Goal: Task Accomplishment & Management: Use online tool/utility

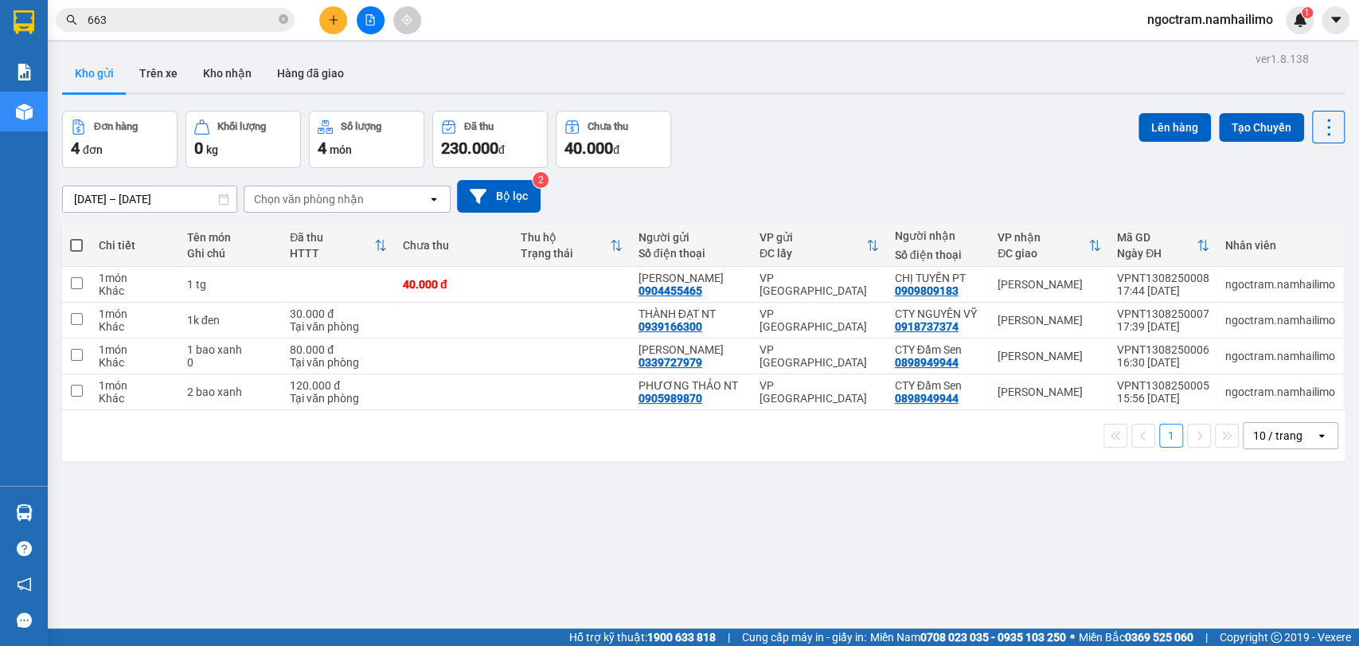
click at [108, 84] on button "Kho gửi" at bounding box center [94, 73] width 64 height 38
click at [89, 246] on th at bounding box center [76, 245] width 29 height 42
click at [76, 249] on span at bounding box center [76, 245] width 13 height 13
click at [76, 237] on input "checkbox" at bounding box center [76, 237] width 0 height 0
checkbox input "true"
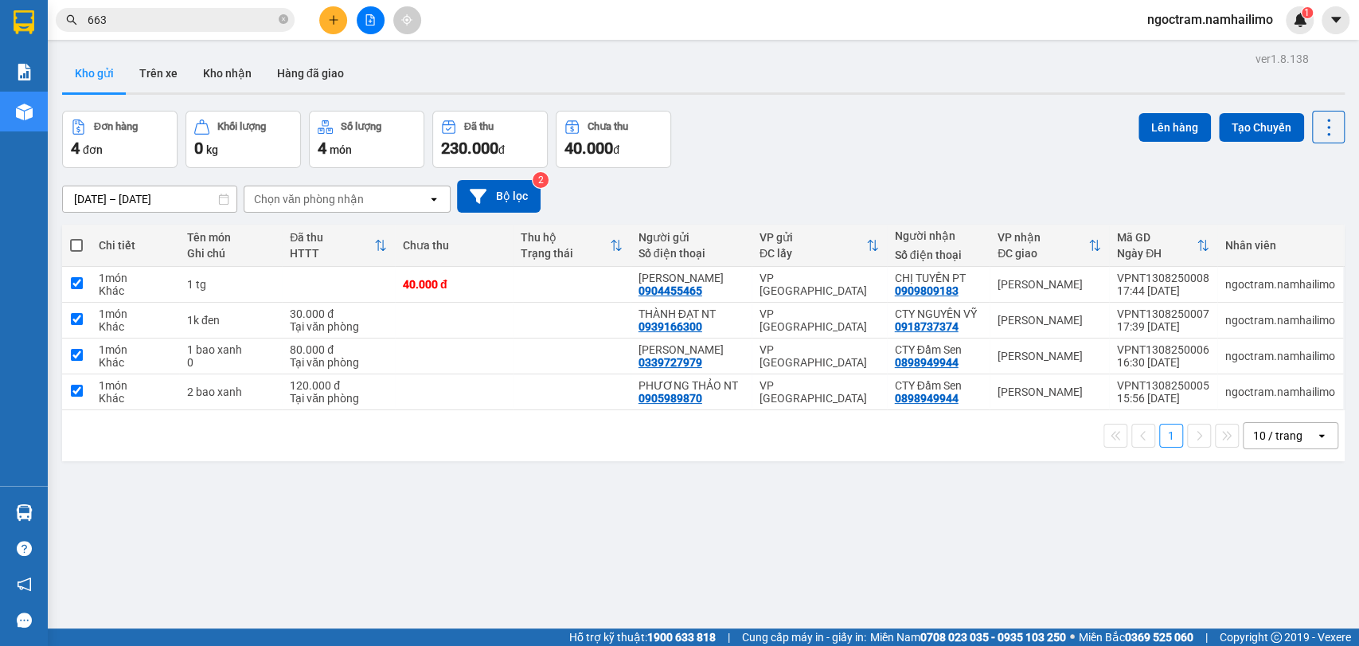
checkbox input "true"
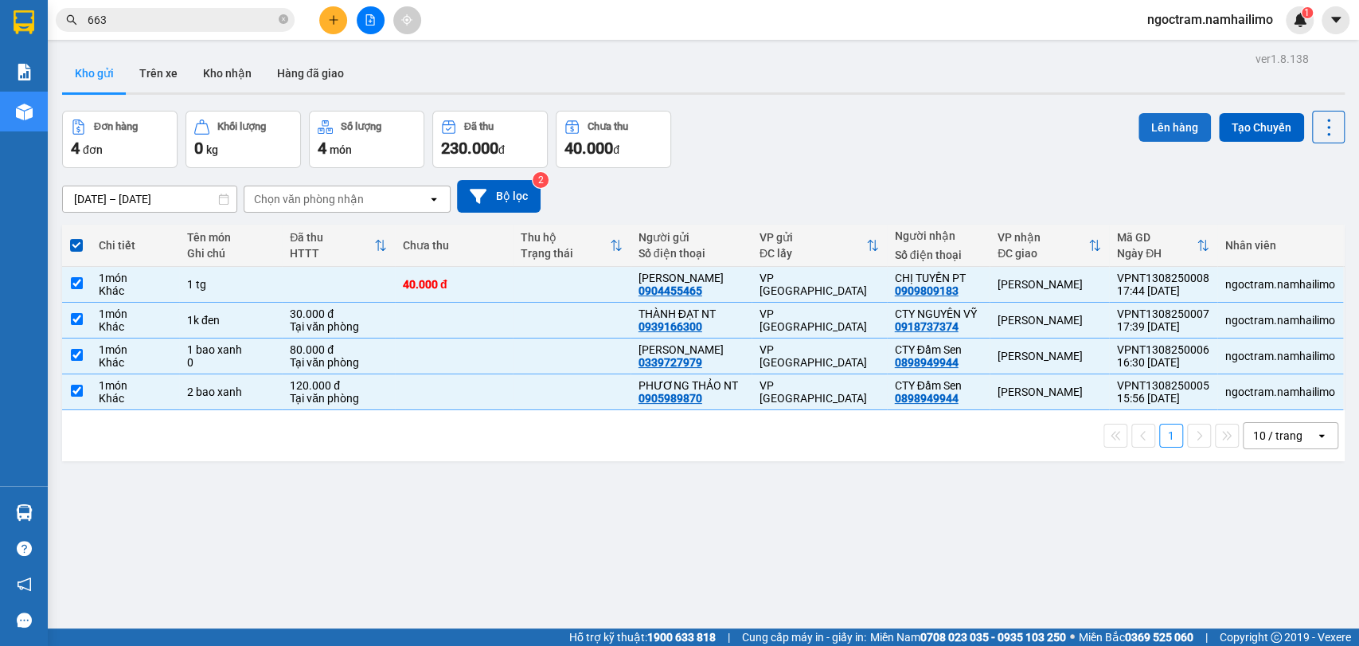
click at [1157, 131] on button "Lên hàng" at bounding box center [1174, 127] width 72 height 29
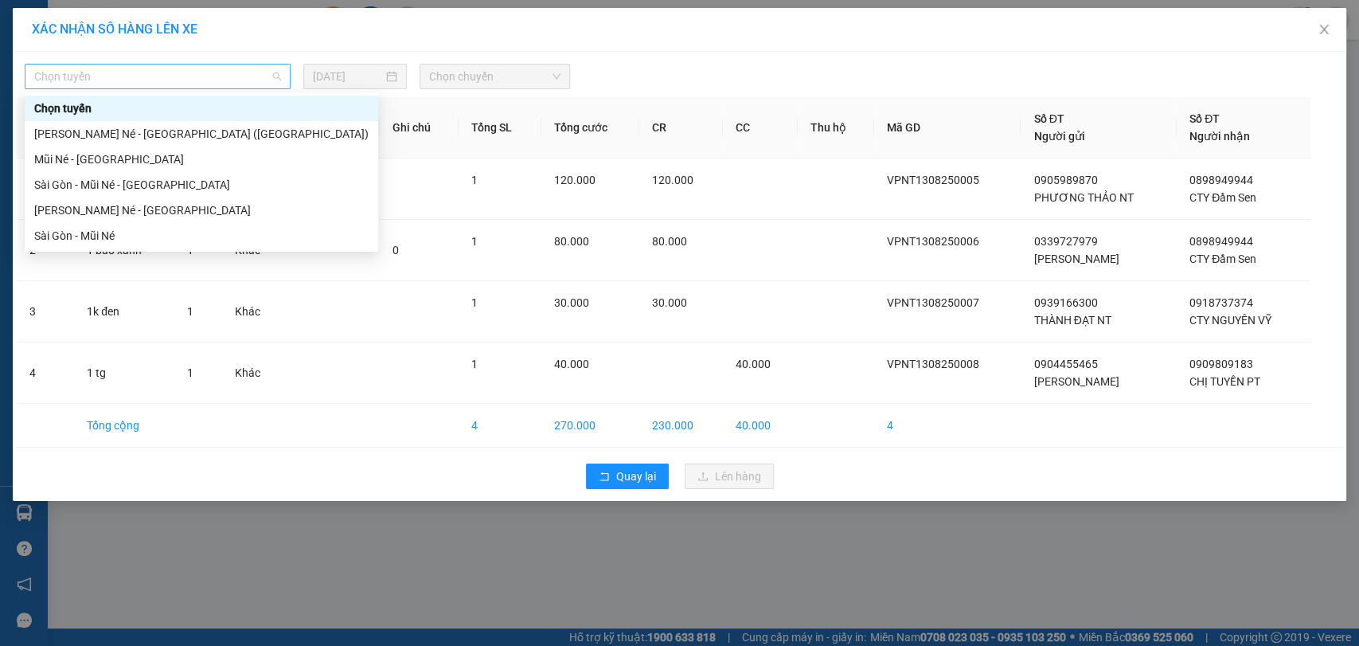
click at [205, 80] on span "Chọn tuyến" at bounding box center [157, 76] width 247 height 24
click at [181, 212] on div "[PERSON_NAME] Né - [GEOGRAPHIC_DATA]" at bounding box center [201, 210] width 334 height 18
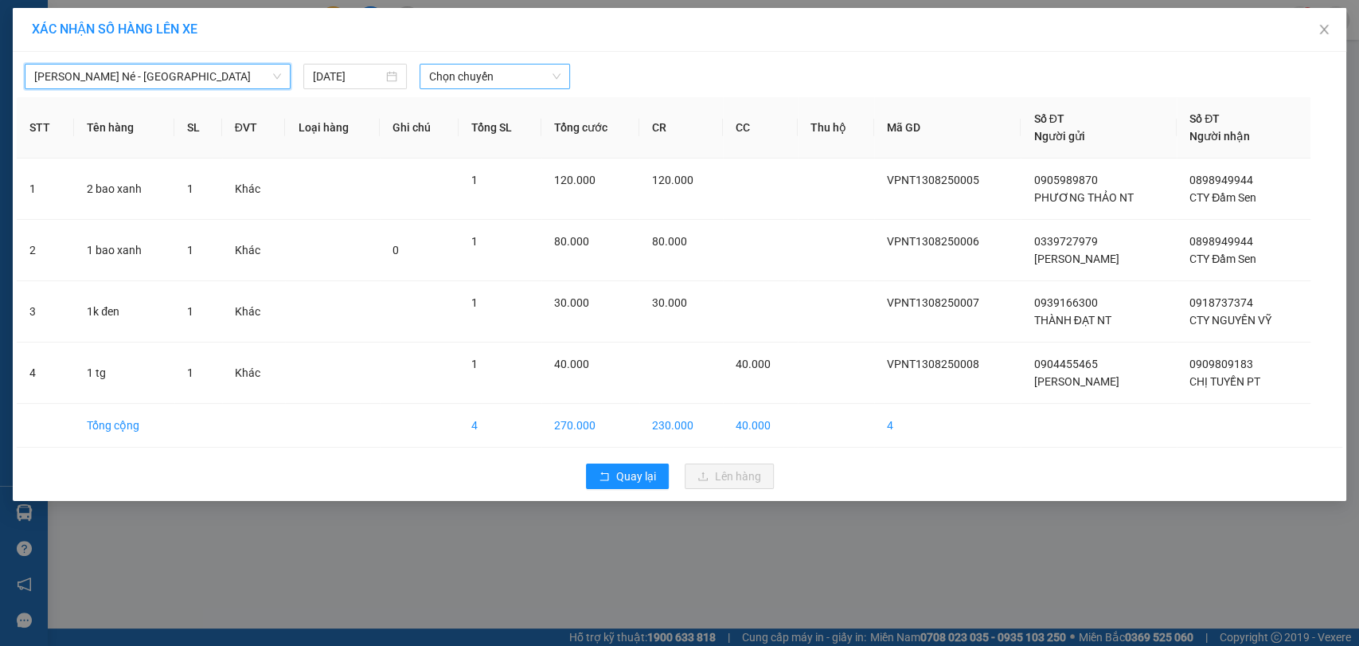
click at [545, 78] on span "Chọn chuyến" at bounding box center [494, 76] width 131 height 24
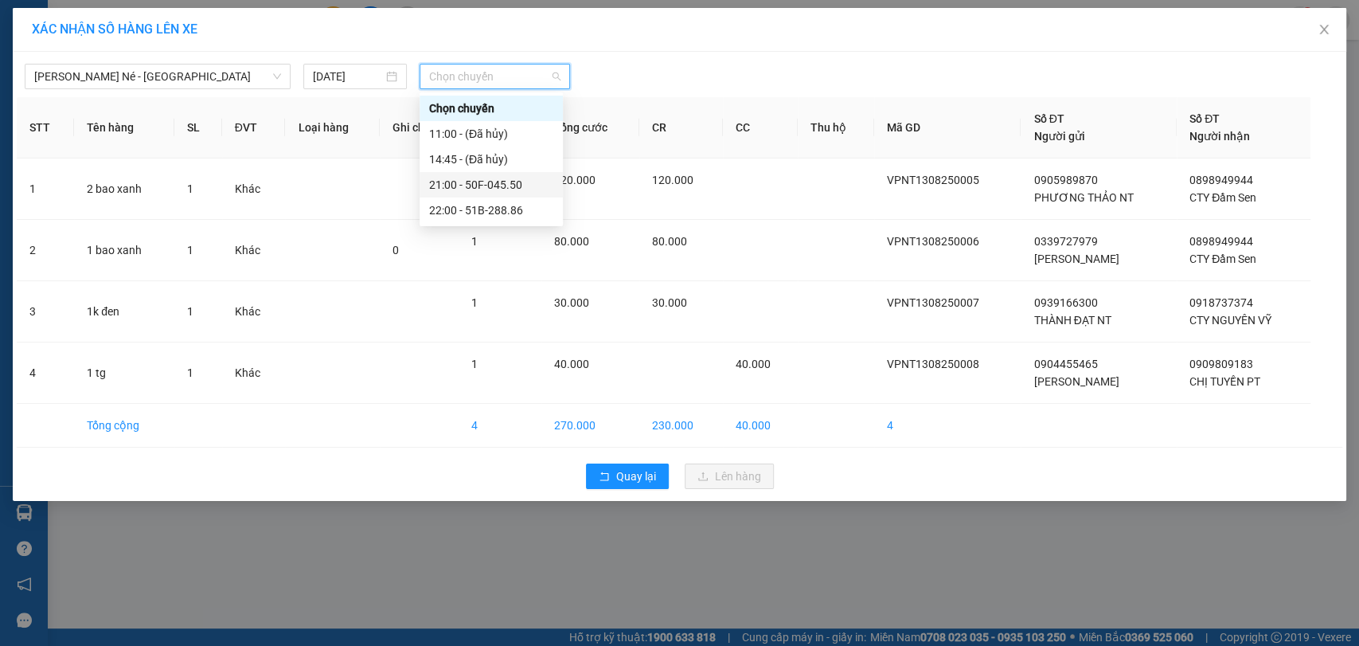
click at [521, 186] on div "21:00 - 50F-045.50" at bounding box center [491, 185] width 124 height 18
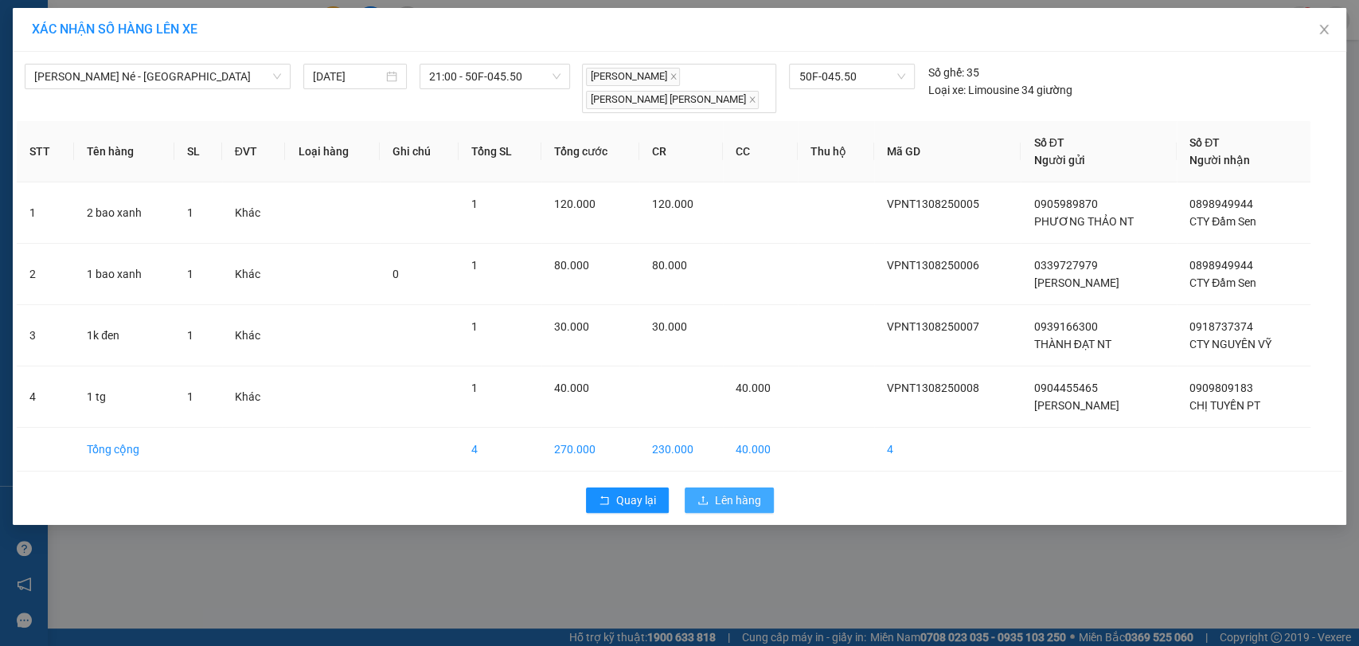
click at [721, 503] on span "Lên hàng" at bounding box center [738, 500] width 46 height 18
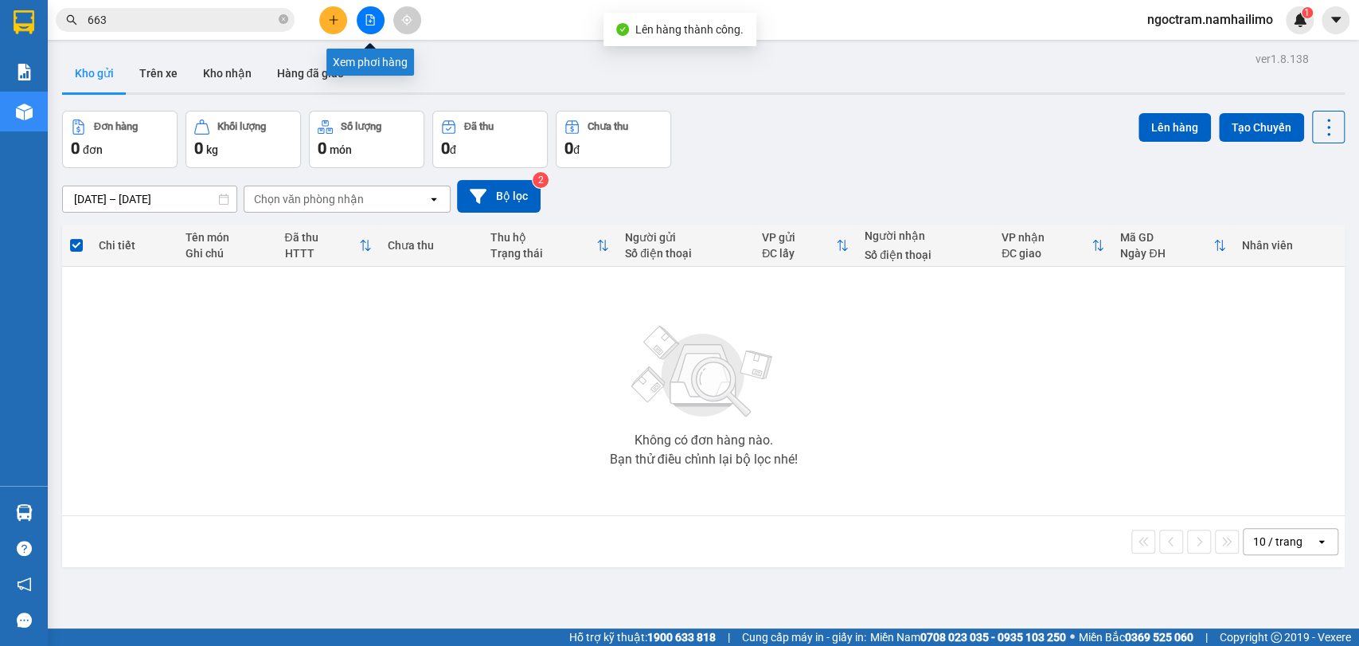
click at [371, 24] on icon "file-add" at bounding box center [370, 19] width 11 height 11
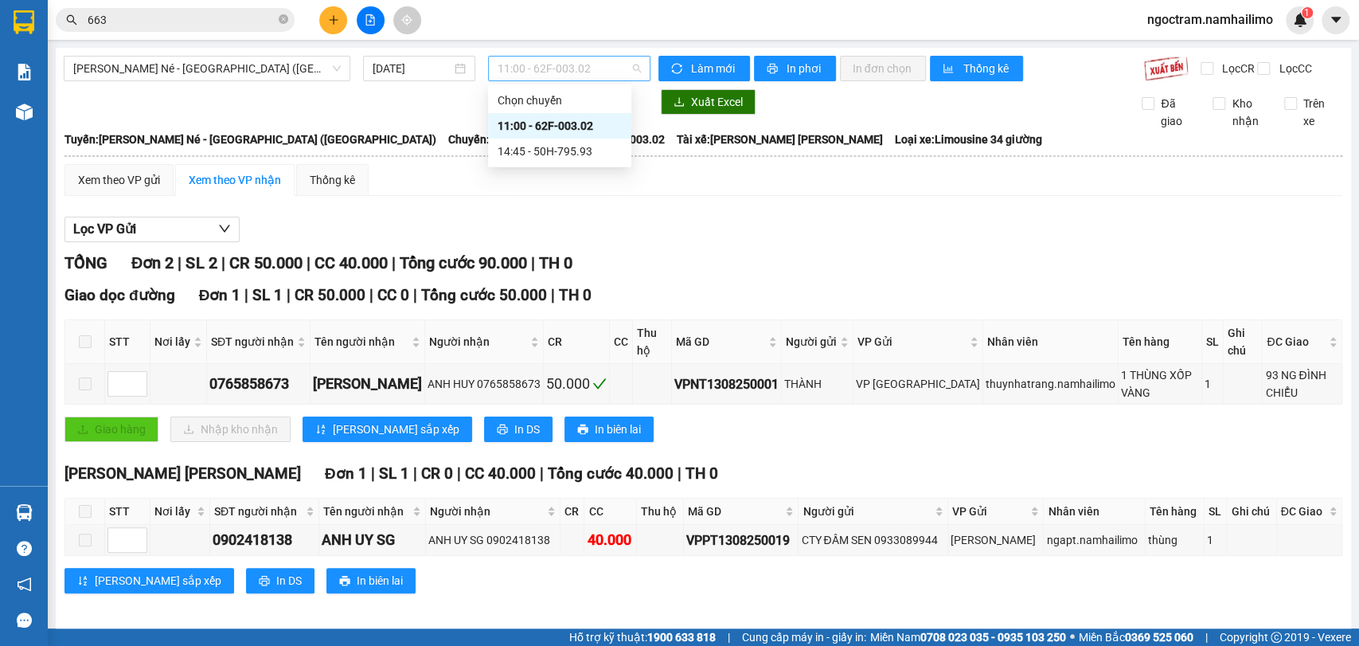
click at [607, 75] on span "11:00 - 62F-003.02" at bounding box center [569, 69] width 143 height 24
click at [579, 152] on div "14:45 - 50H-795.93" at bounding box center [560, 152] width 124 height 18
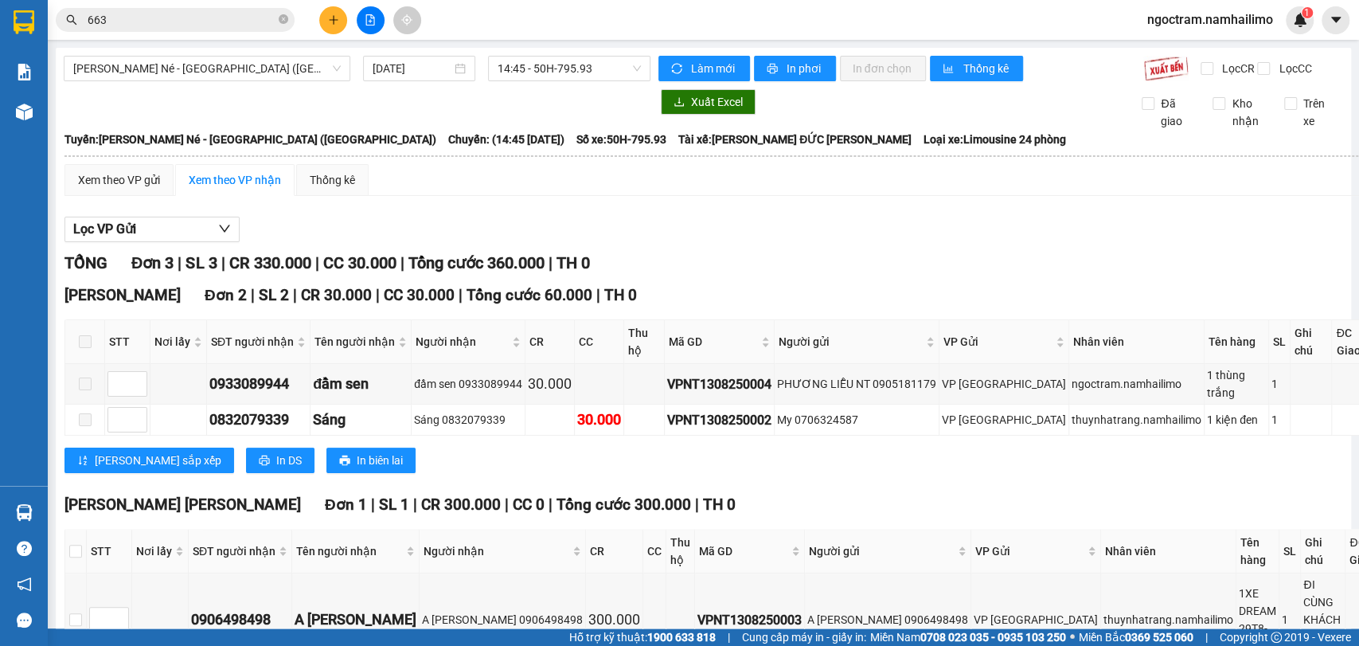
click at [796, 81] on div "Làm mới In phơi In đơn chọn Thống kê" at bounding box center [900, 68] width 485 height 25
click at [796, 74] on span "In phơi" at bounding box center [805, 69] width 37 height 18
click at [233, 70] on span "[PERSON_NAME] Né - [GEOGRAPHIC_DATA] ([GEOGRAPHIC_DATA])" at bounding box center [206, 69] width 267 height 24
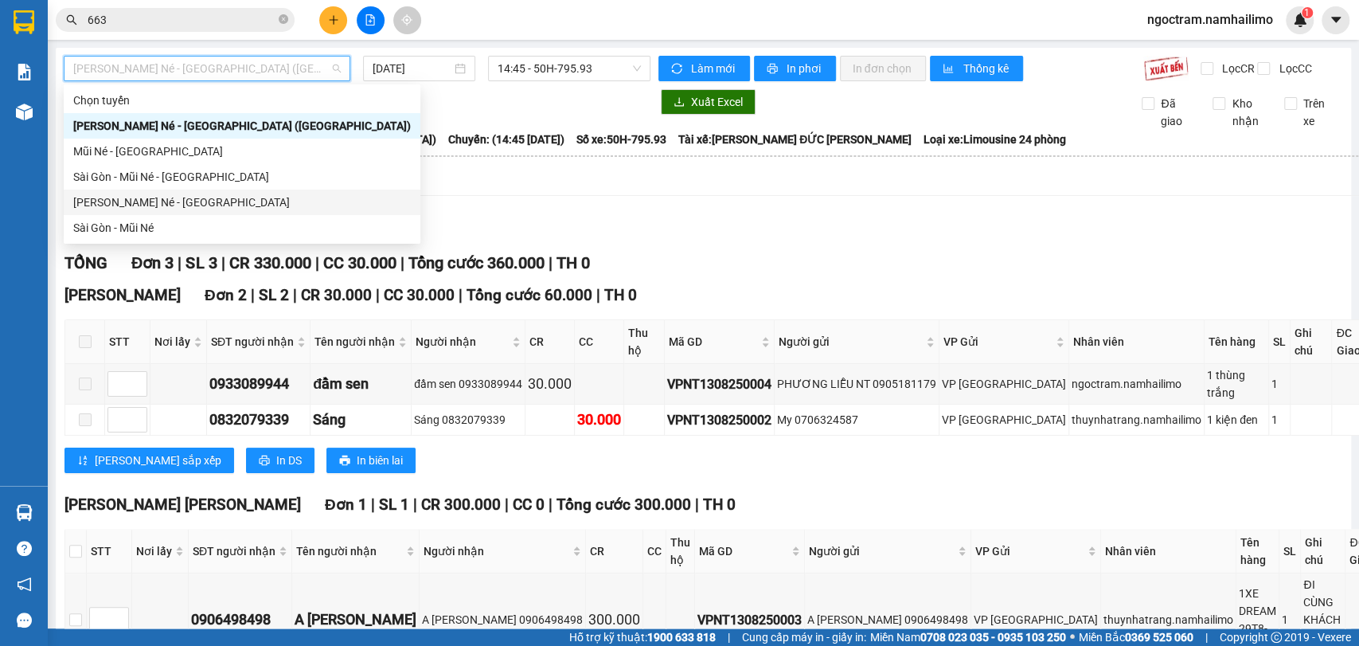
click at [220, 205] on div "[PERSON_NAME] Né - [GEOGRAPHIC_DATA]" at bounding box center [242, 202] width 338 height 18
type input "[DATE]"
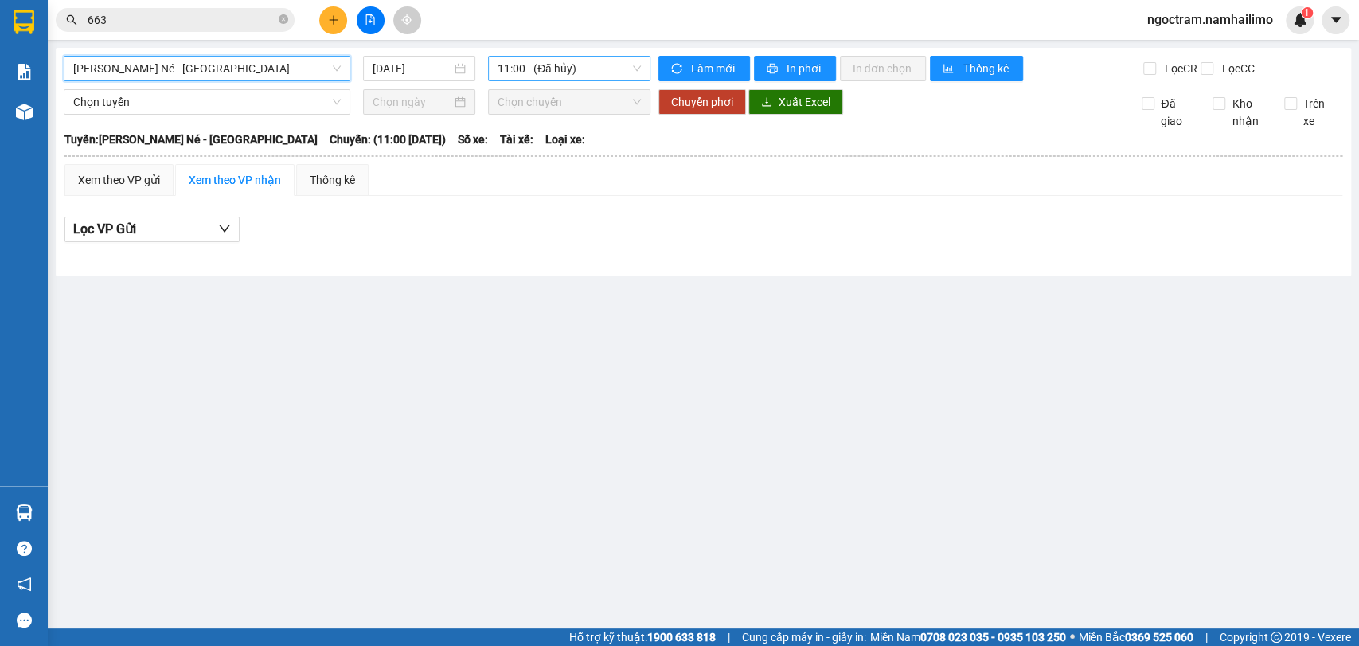
click at [605, 78] on span "11:00 - (Đã hủy)" at bounding box center [569, 69] width 143 height 24
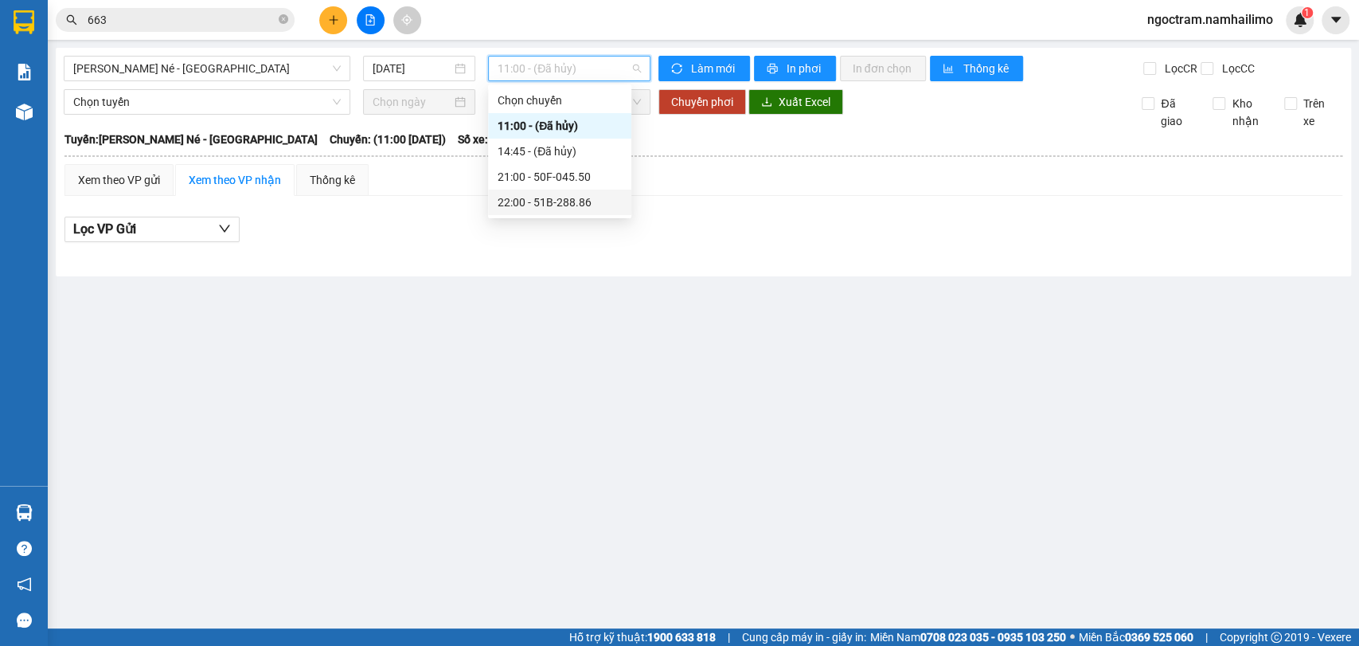
click at [586, 189] on div "22:00 - 51B-288.86" at bounding box center [559, 201] width 143 height 25
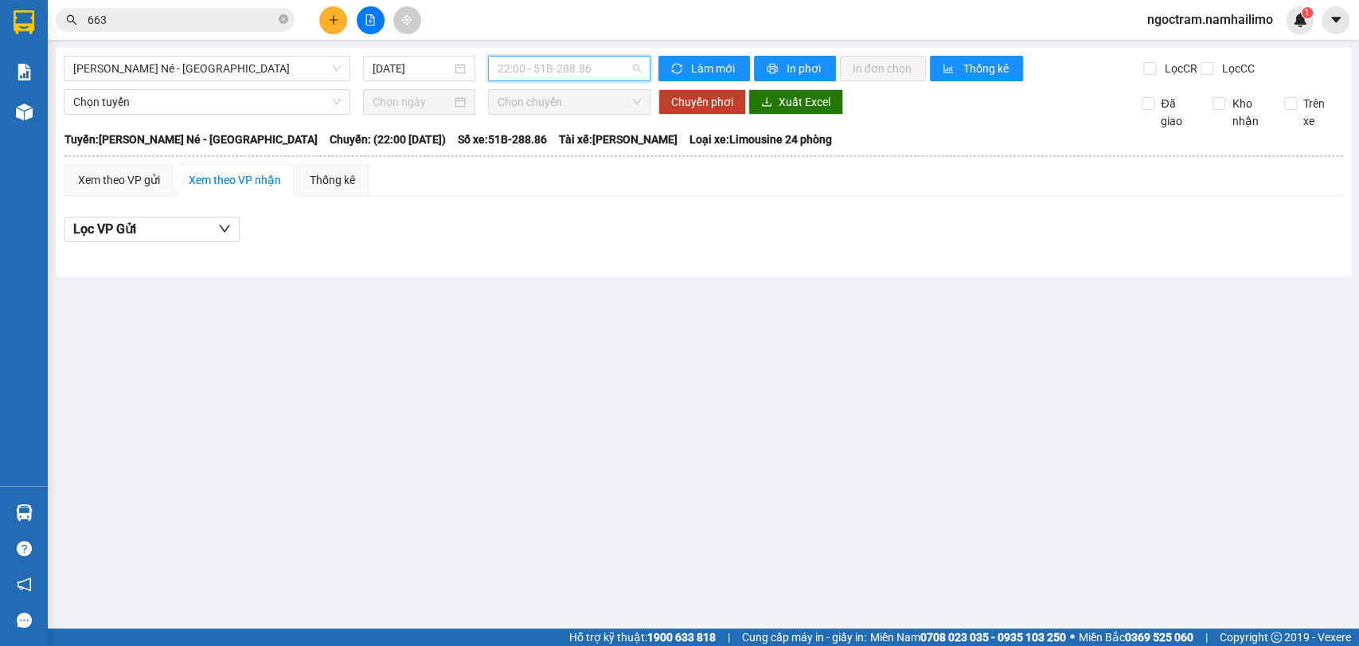
click at [591, 69] on span "22:00 - 51B-288.86" at bounding box center [569, 69] width 143 height 24
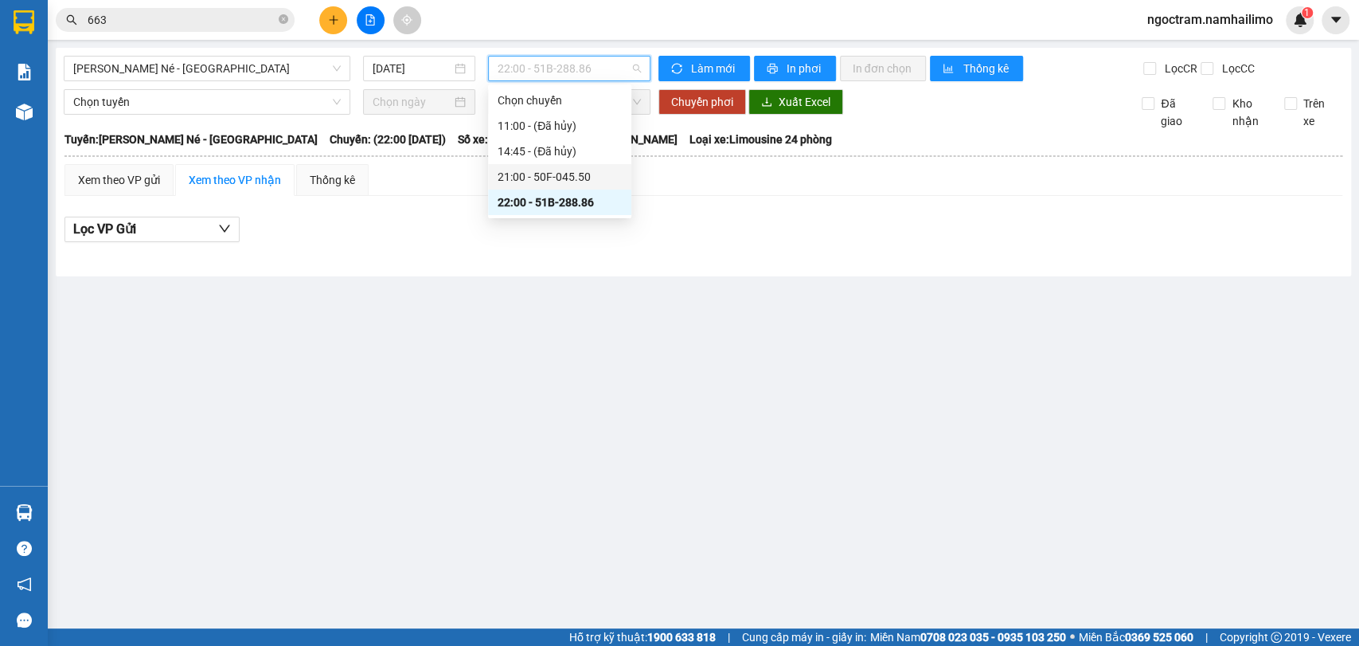
click at [583, 170] on div "21:00 - 50F-045.50" at bounding box center [560, 177] width 124 height 18
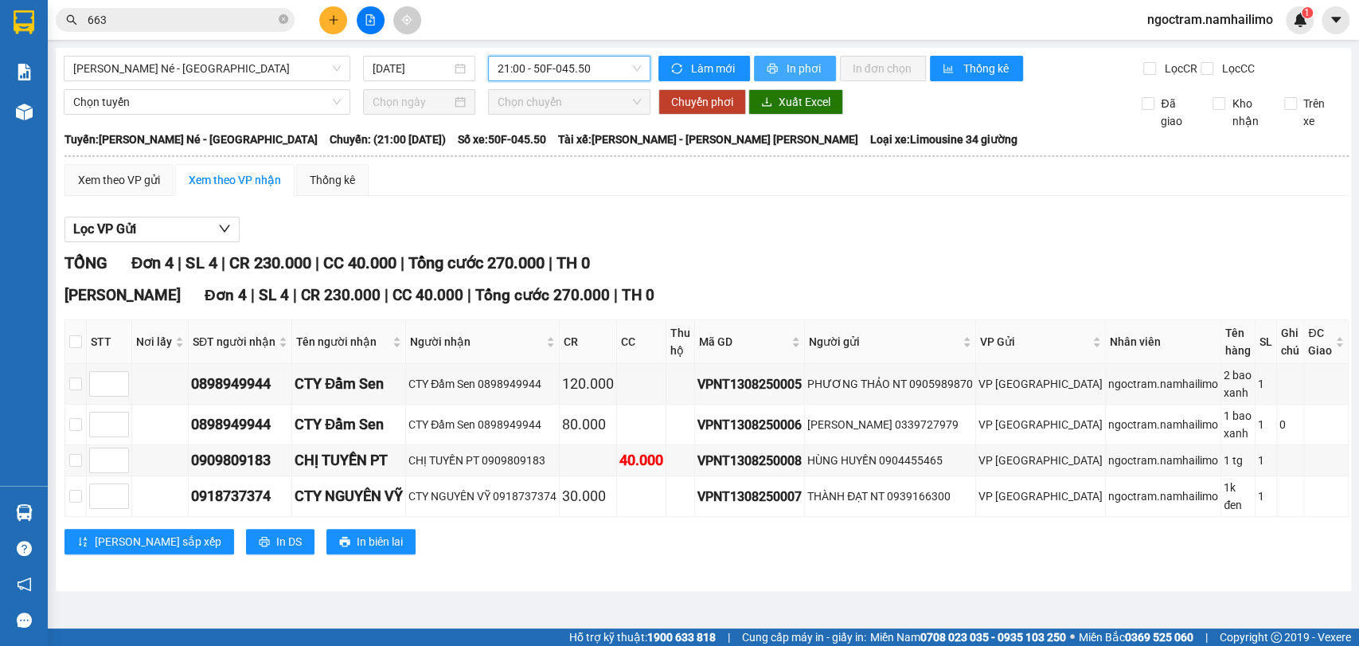
click at [787, 68] on span "In phơi" at bounding box center [805, 69] width 37 height 18
